Goal: Find specific page/section: Find specific page/section

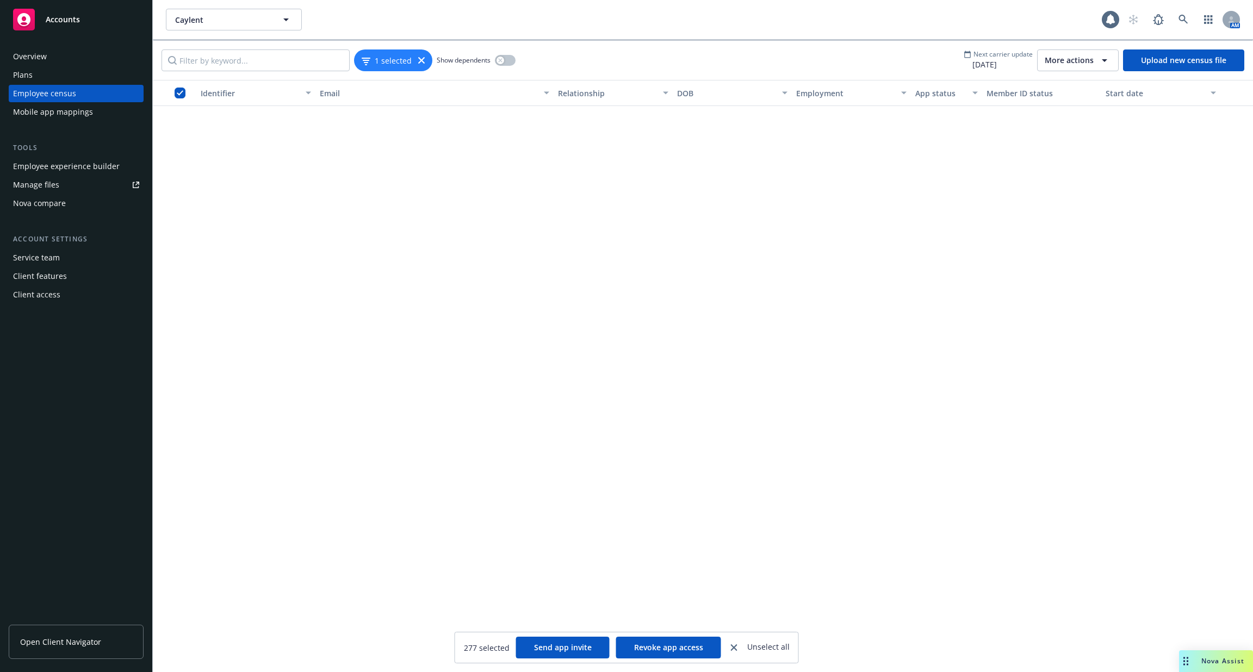
scroll to position [12990, 0]
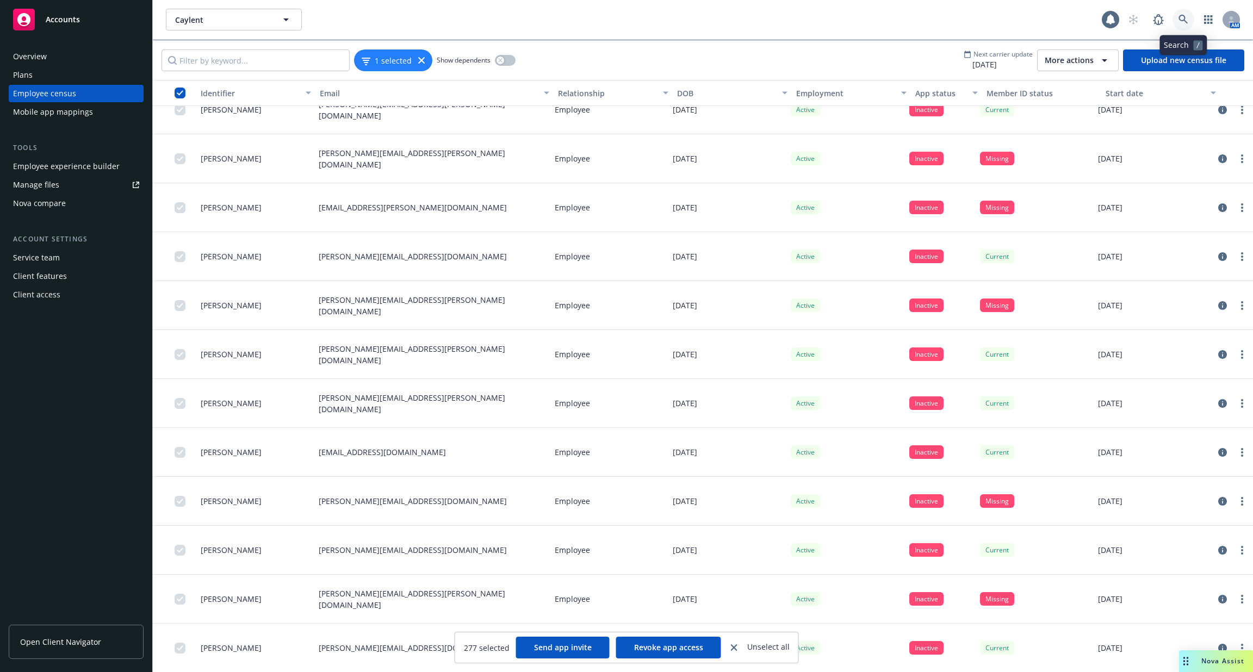
click at [1185, 21] on icon at bounding box center [1182, 19] width 9 height 9
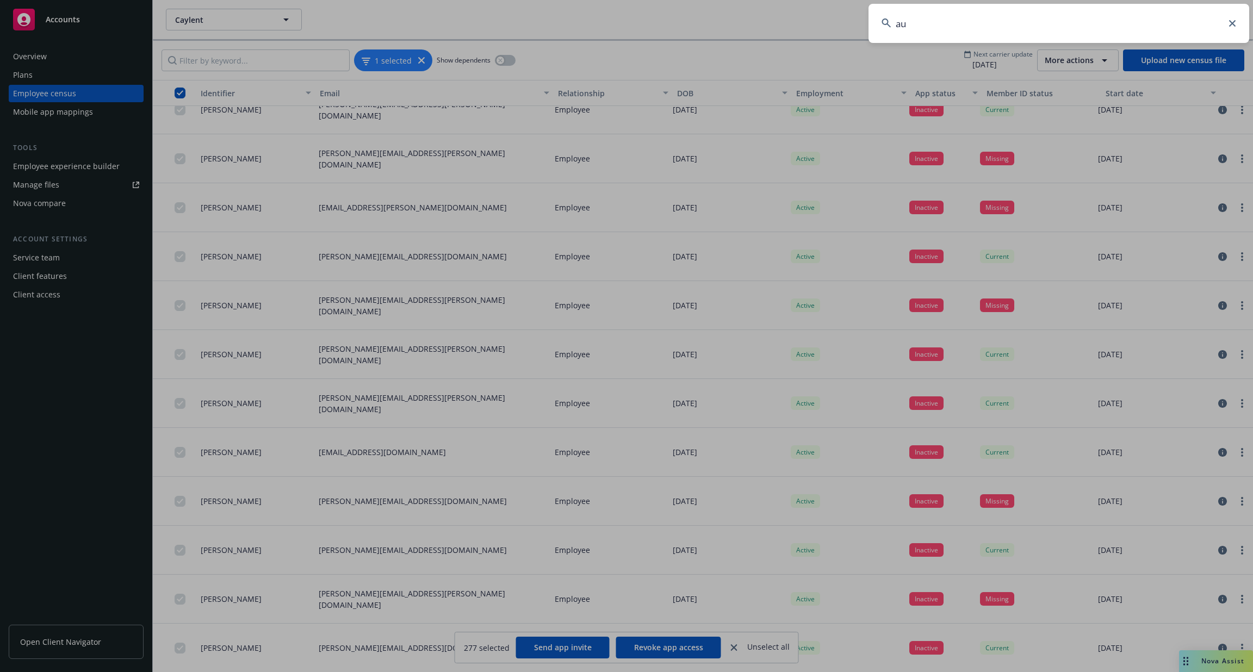
type input "a"
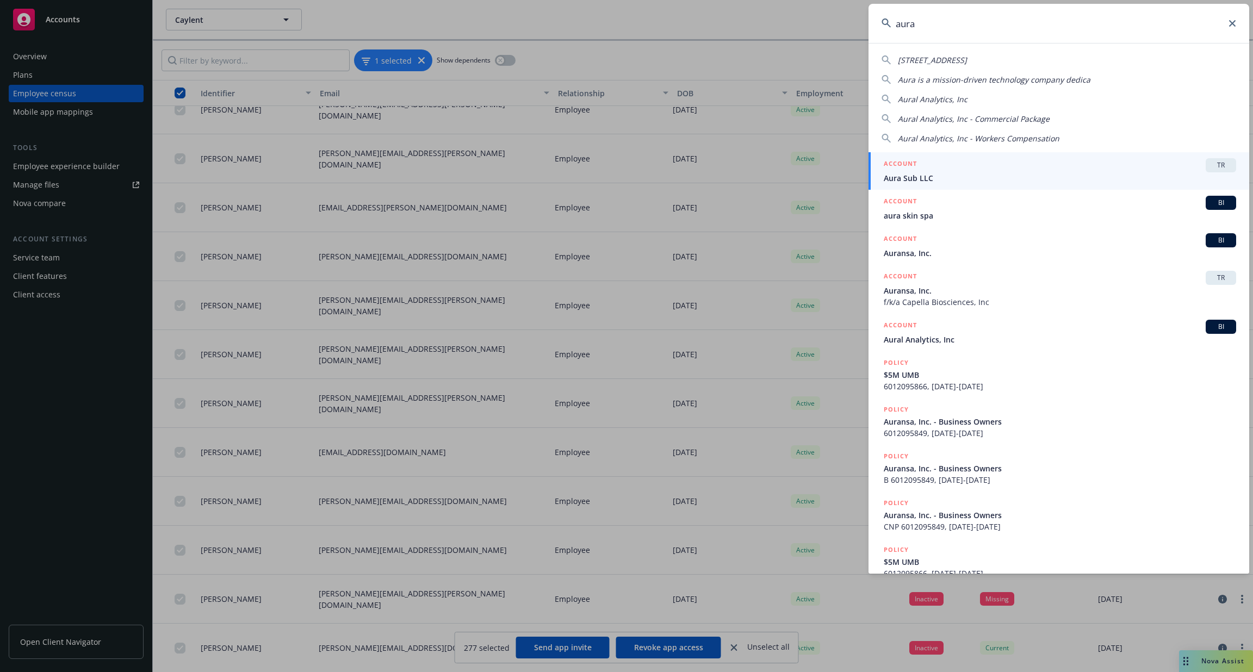
type input "aura"
click at [1080, 173] on span "Aura Sub LLC" at bounding box center [1060, 177] width 352 height 11
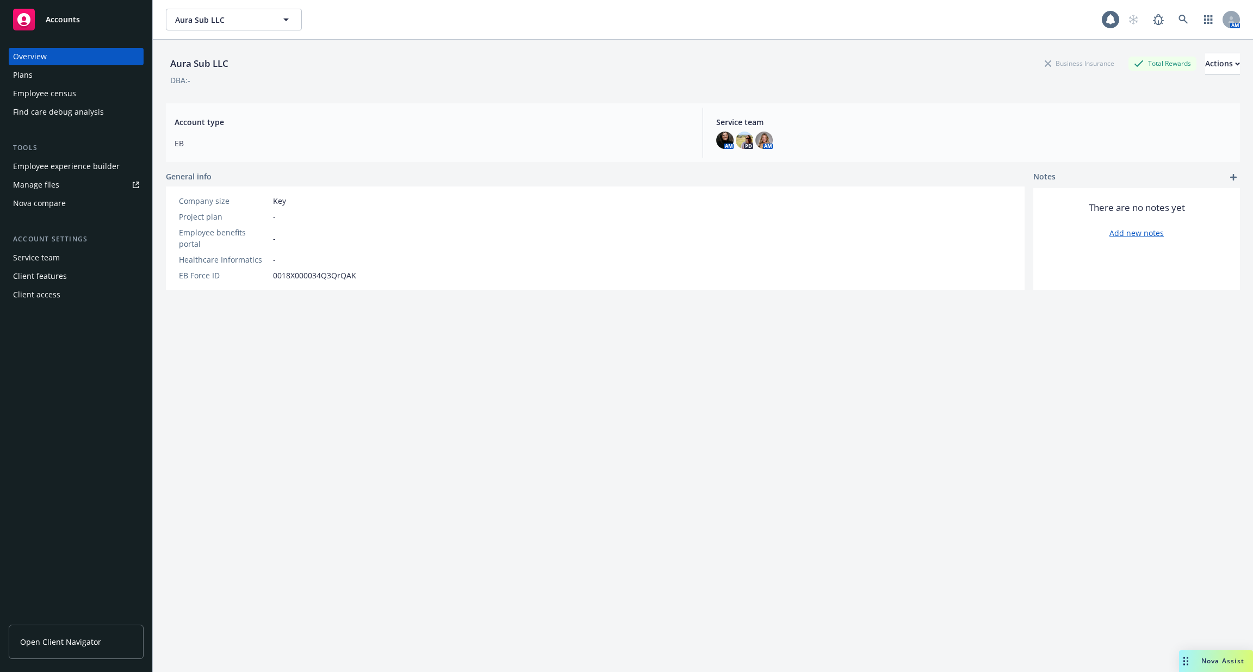
click at [82, 161] on div "Employee experience builder" at bounding box center [66, 166] width 107 height 17
